Goal: Information Seeking & Learning: Learn about a topic

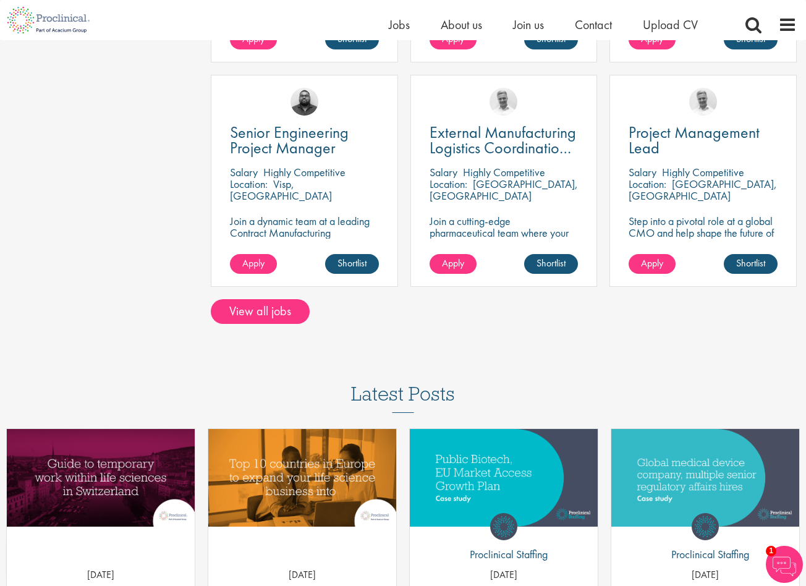
scroll to position [989, 0]
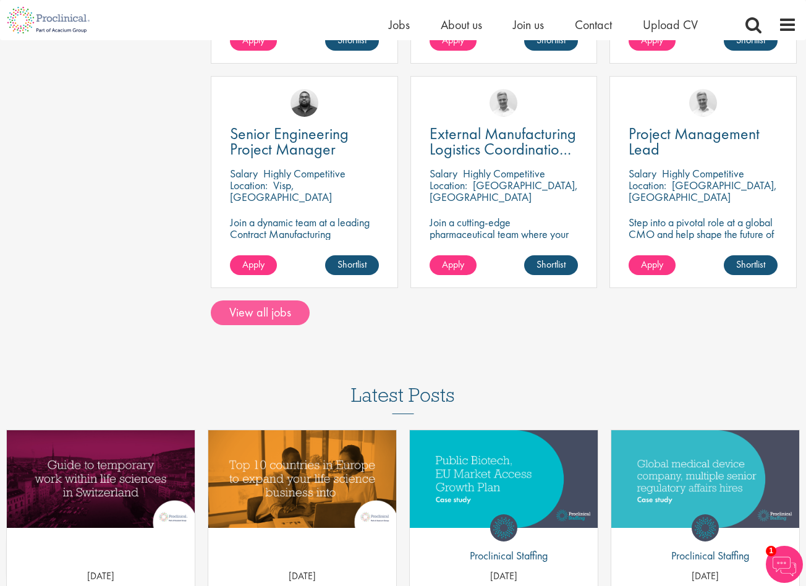
click at [261, 315] on link "View all jobs" at bounding box center [260, 312] width 99 height 25
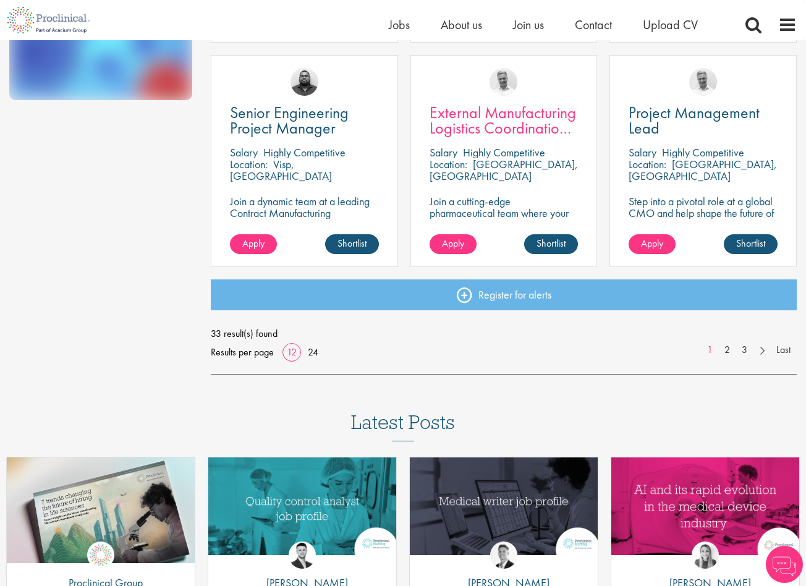
scroll to position [898, 0]
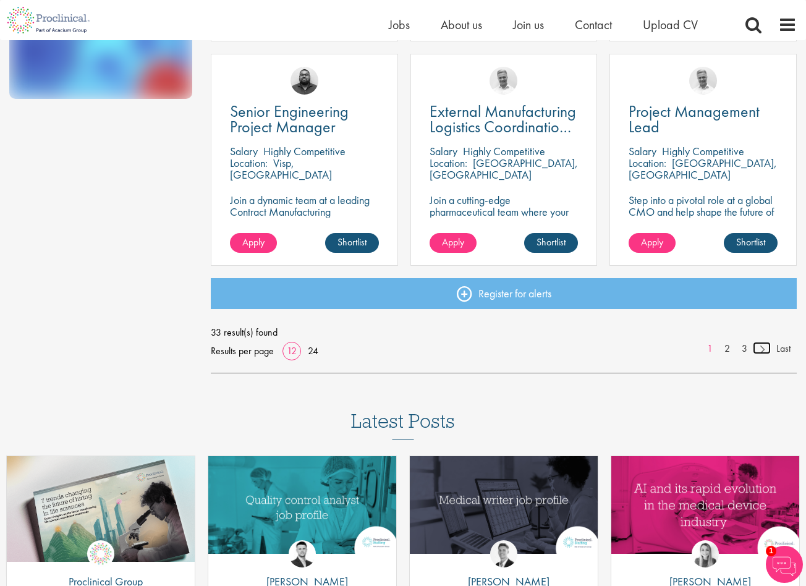
click at [759, 349] on link at bounding box center [762, 348] width 18 height 12
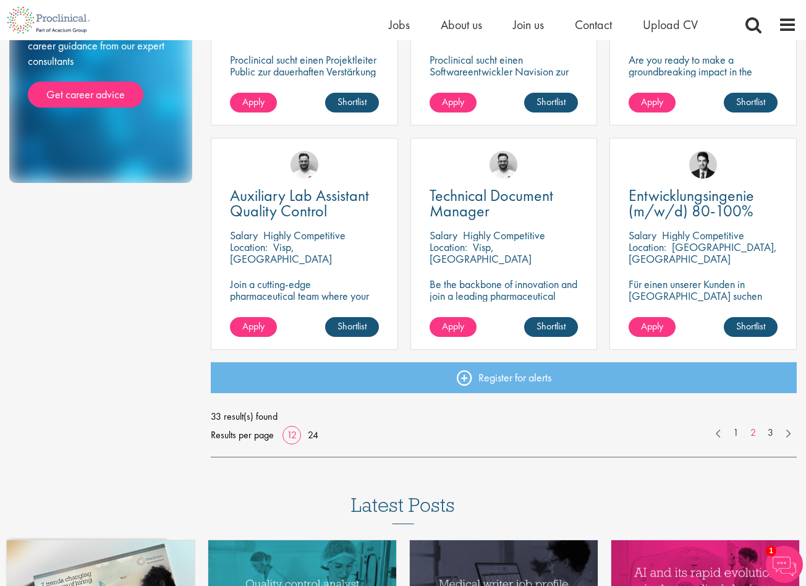
scroll to position [817, 0]
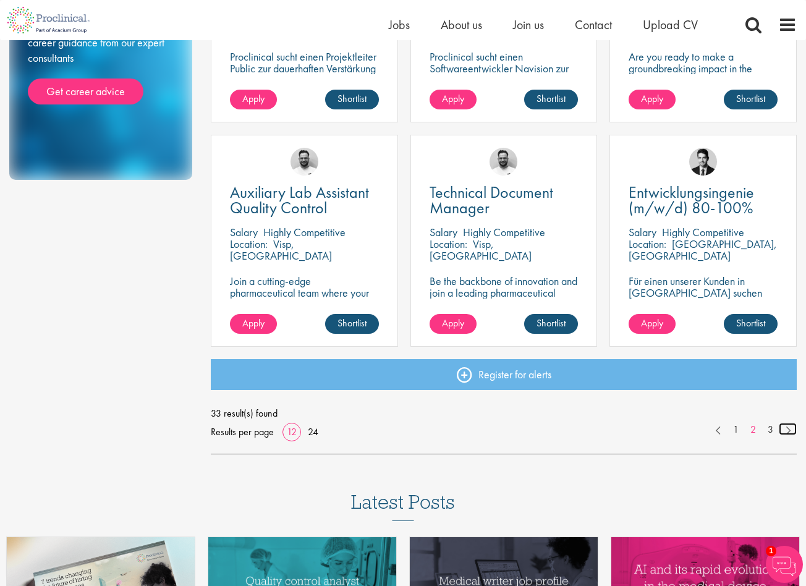
click at [783, 430] on link at bounding box center [788, 429] width 18 height 12
